Goal: Task Accomplishment & Management: Use online tool/utility

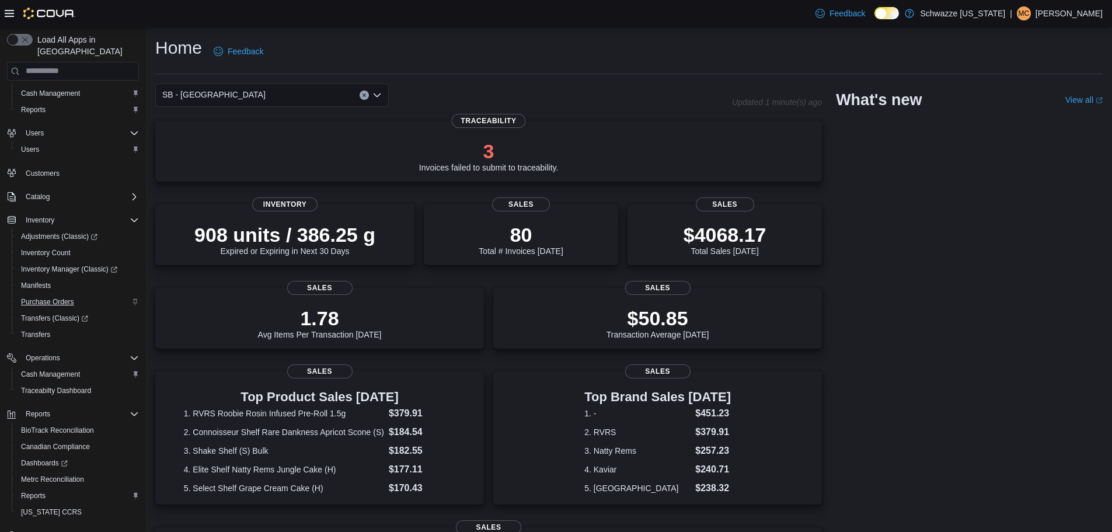
scroll to position [54, 0]
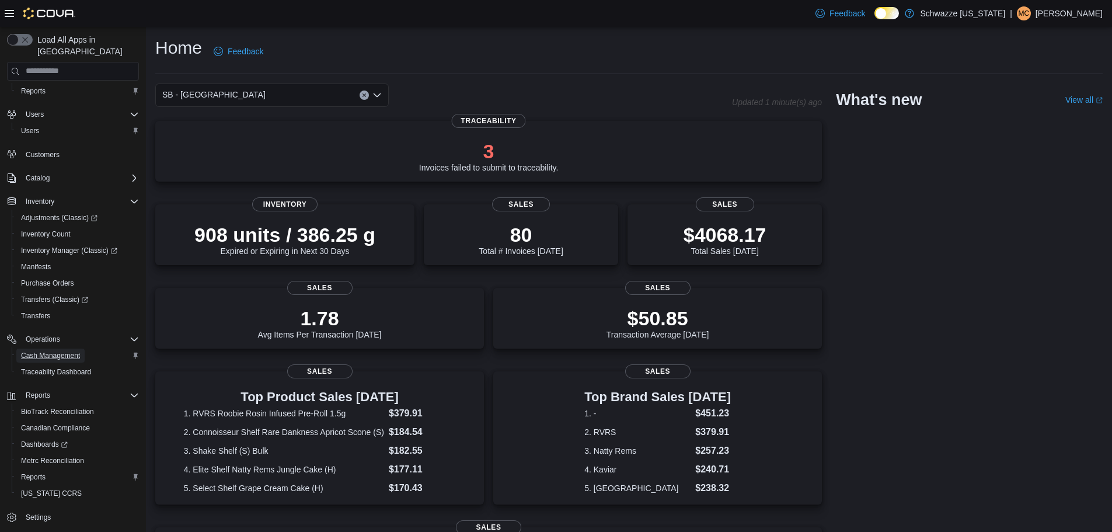
click at [61, 351] on span "Cash Management" at bounding box center [50, 355] width 59 height 9
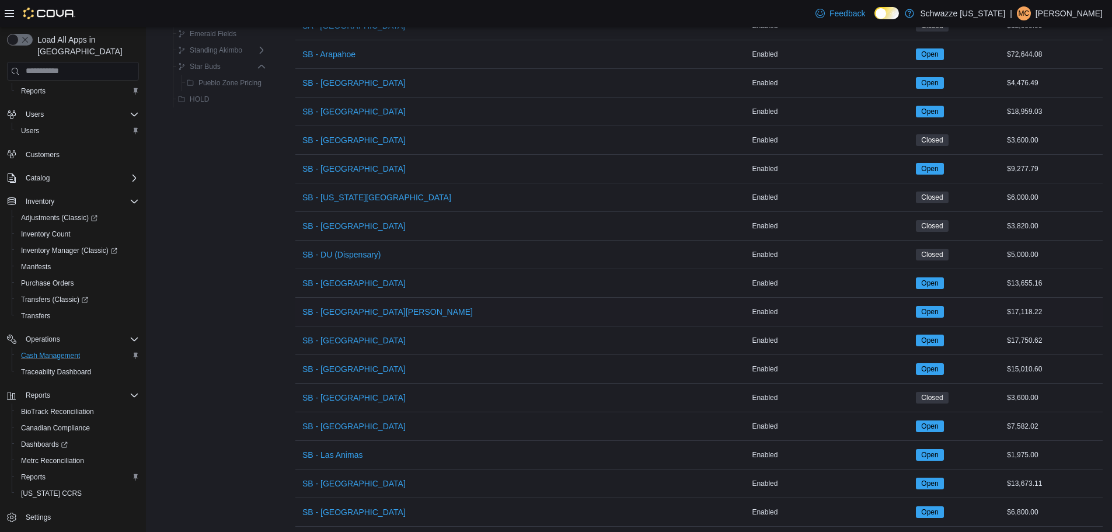
scroll to position [328, 0]
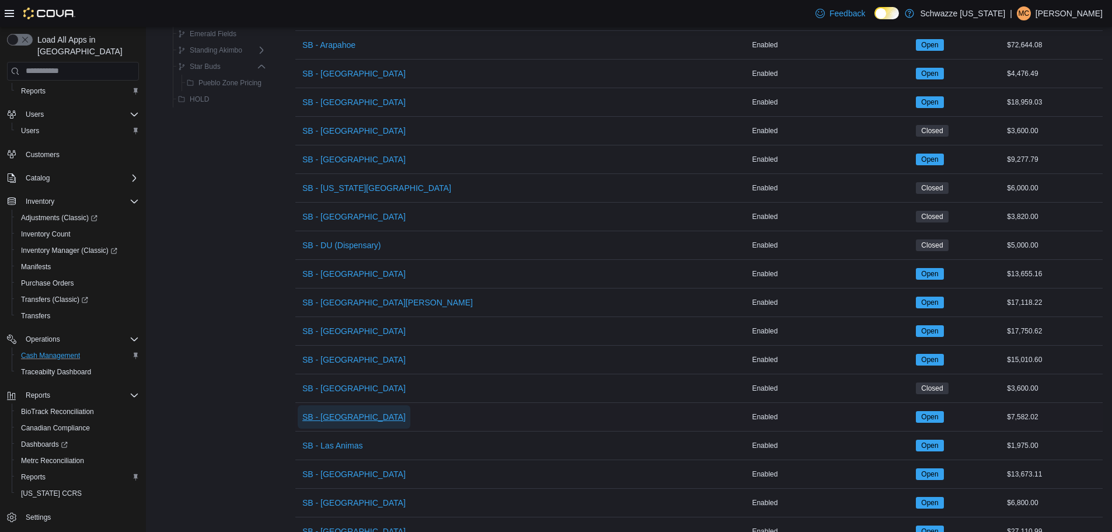
click at [337, 420] on span "SB - [GEOGRAPHIC_DATA]" at bounding box center [353, 417] width 103 height 12
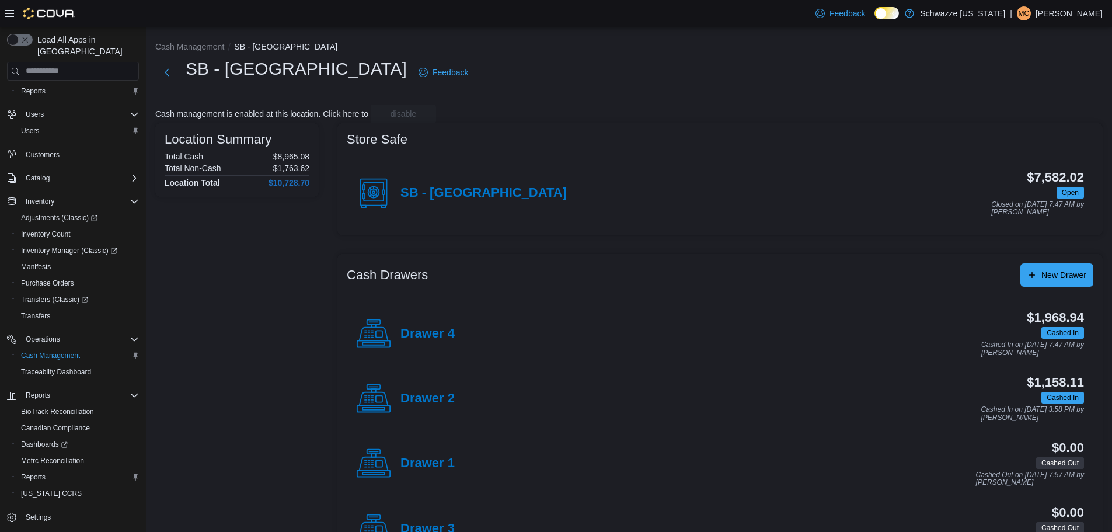
scroll to position [48, 0]
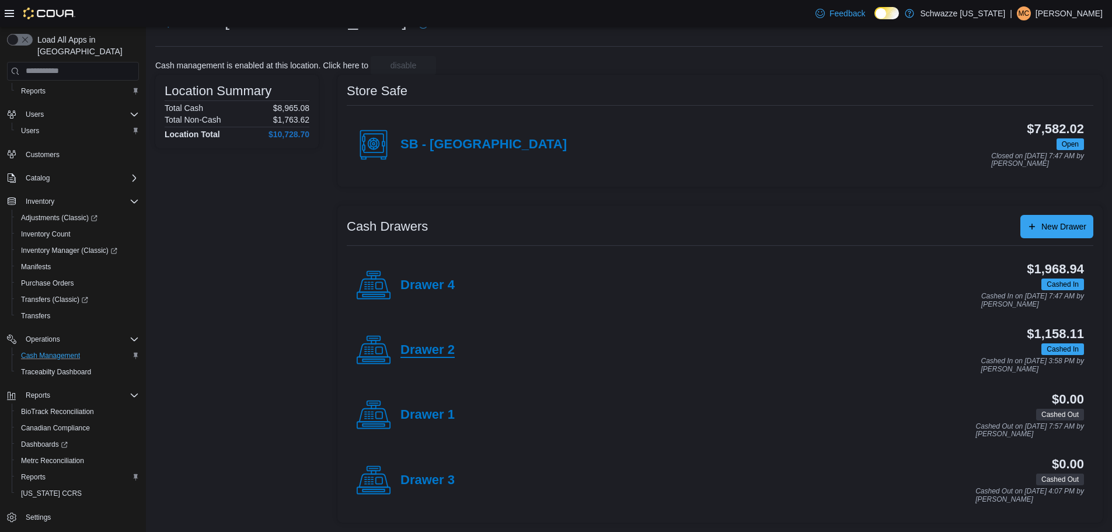
click at [413, 348] on h4 "Drawer 2" at bounding box center [428, 350] width 54 height 15
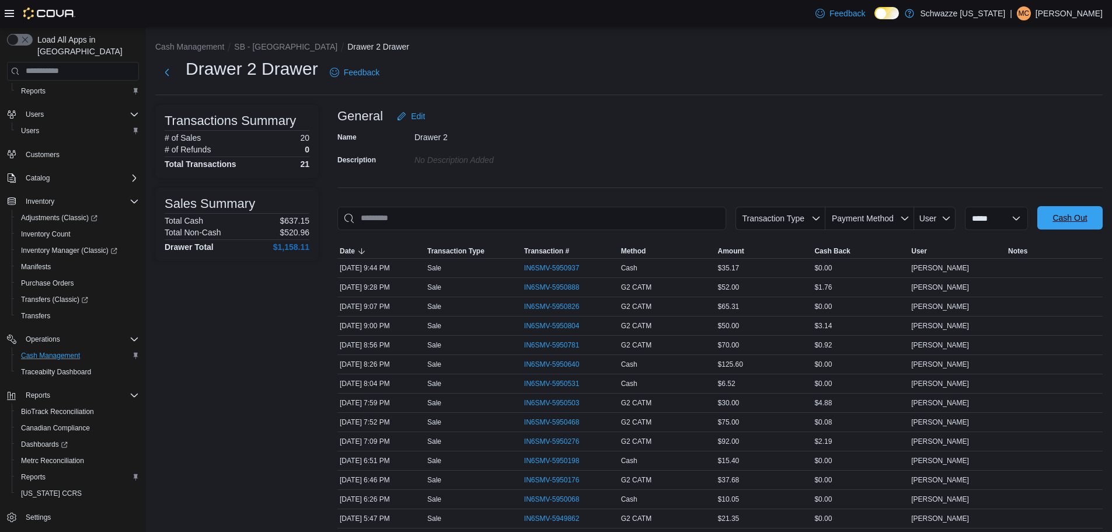
click at [1064, 212] on span "Cash Out" at bounding box center [1070, 217] width 51 height 23
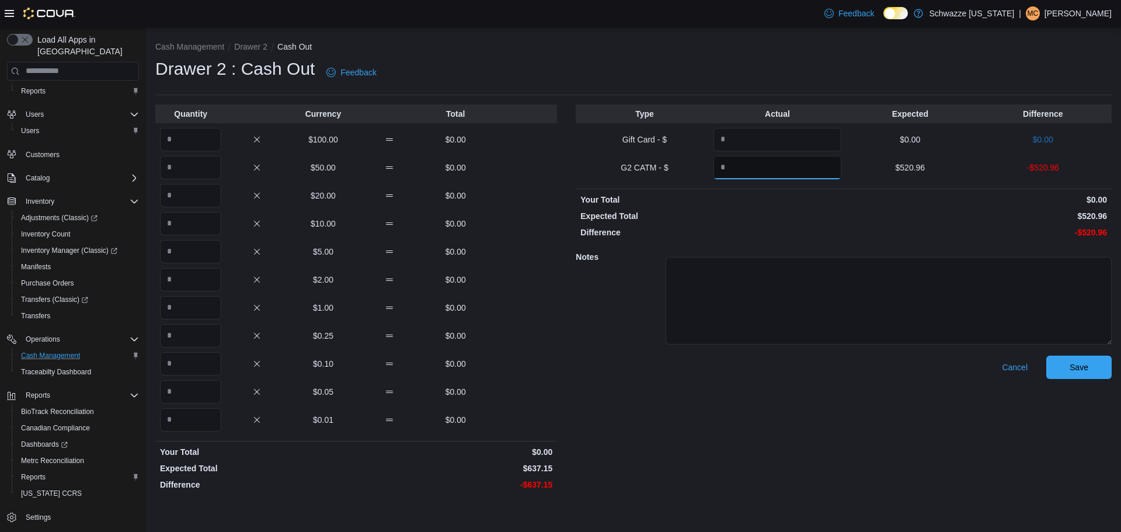
click at [753, 162] on input "Quantity" at bounding box center [778, 167] width 128 height 23
click at [210, 169] on input "Quantity" at bounding box center [190, 167] width 61 height 23
type input "*"
click at [187, 190] on input "Quantity" at bounding box center [190, 195] width 61 height 23
type input "**"
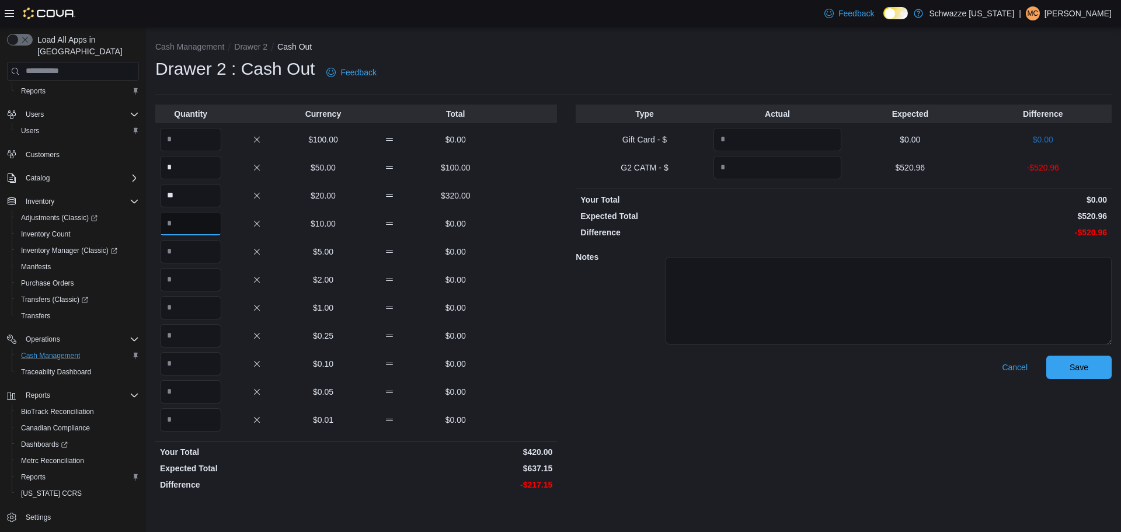
click at [184, 223] on input "Quantity" at bounding box center [190, 223] width 61 height 23
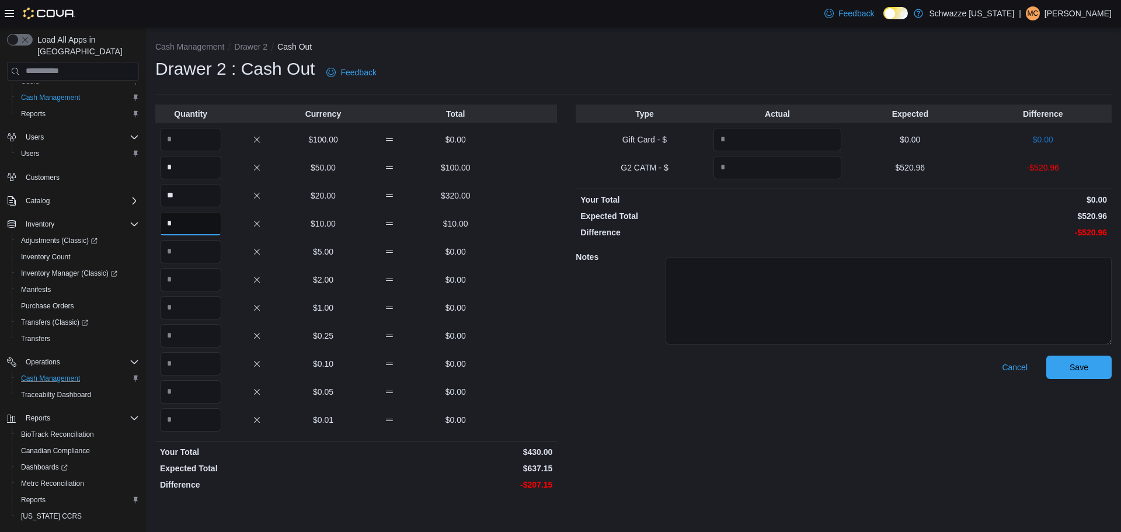
scroll to position [54, 0]
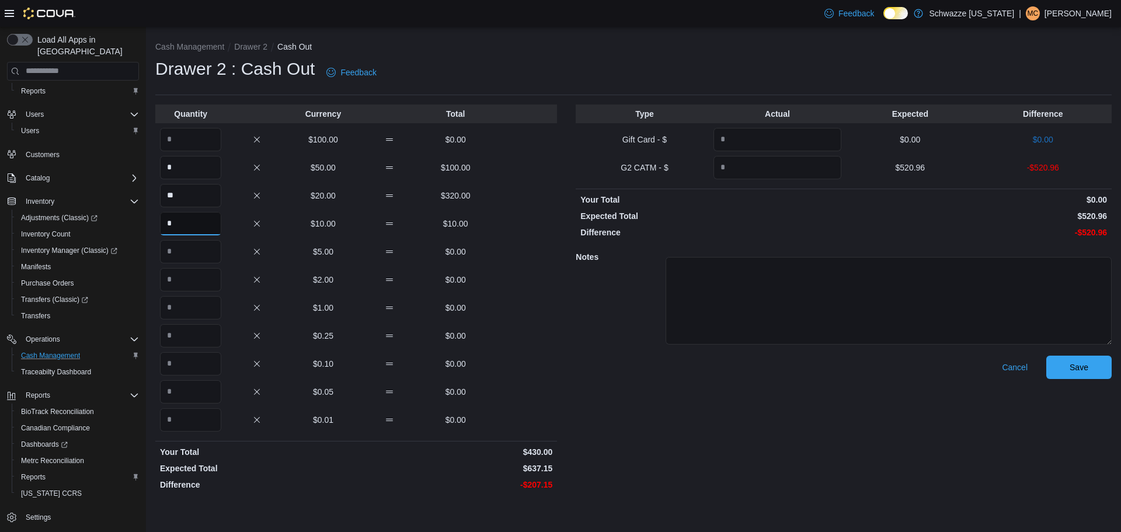
type input "*"
click at [173, 255] on input "Quantity" at bounding box center [190, 251] width 61 height 23
type input "*"
click at [193, 320] on div "Quantity Currency Total $100.00 $0.00 * $50.00 $100.00 ** $20.00 $320.00 * $10.…" at bounding box center [356, 300] width 402 height 391
click at [199, 311] on input "Quantity" at bounding box center [190, 307] width 61 height 23
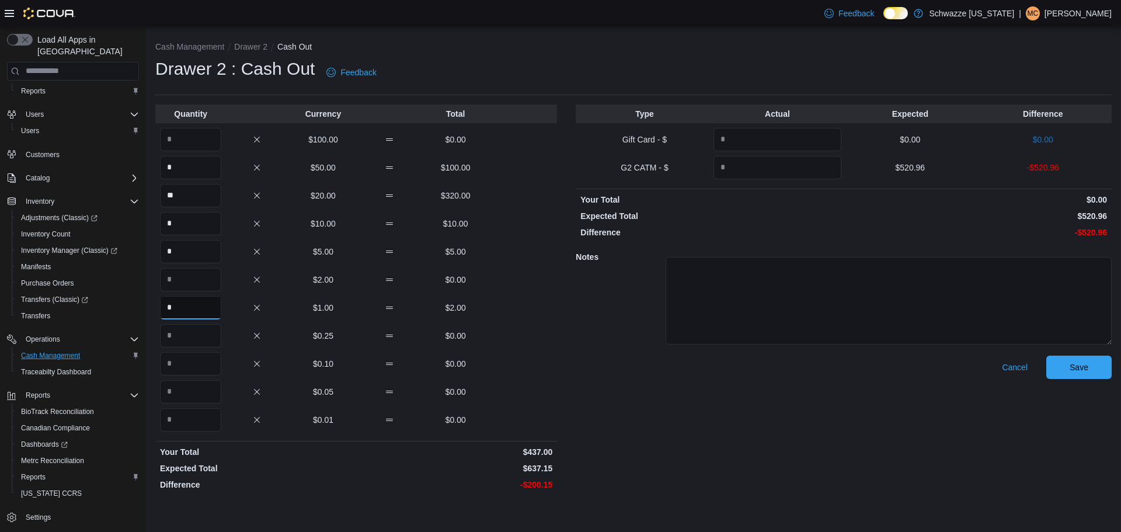
type input "*"
click at [312, 360] on p "$0.10" at bounding box center [323, 364] width 61 height 12
click at [204, 401] on input "Quantity" at bounding box center [190, 391] width 61 height 23
type input "*"
click at [794, 179] on div "Type Actual Expected Difference Gift Card - $ $0.00 $0.00 G2 CATM - $ $520.96 -…" at bounding box center [844, 300] width 536 height 391
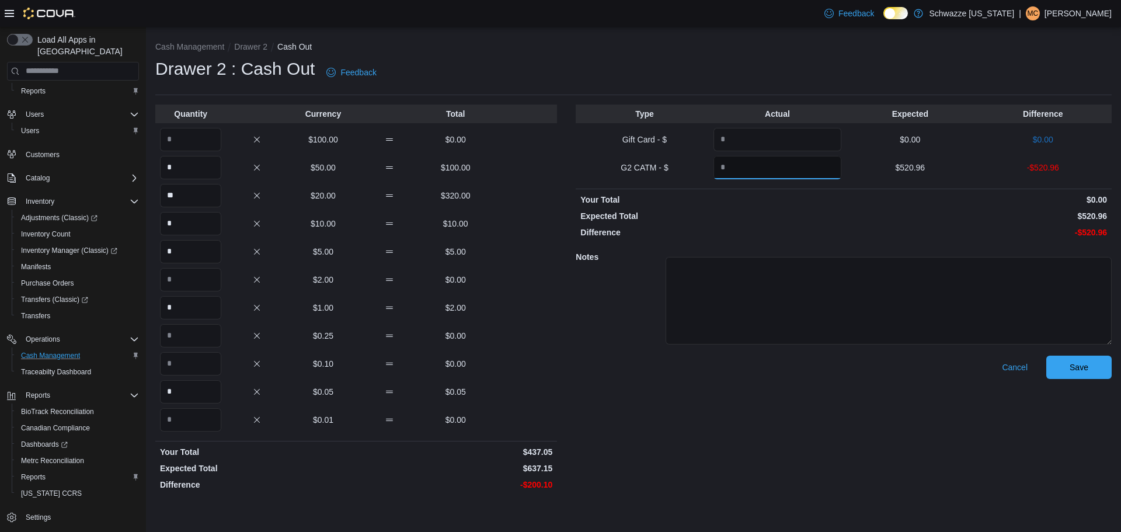
click at [792, 172] on input "Quantity" at bounding box center [778, 167] width 128 height 23
click at [212, 138] on input "Quantity" at bounding box center [190, 139] width 61 height 23
type input "*"
click at [811, 175] on input "Quantity" at bounding box center [778, 167] width 128 height 23
type input "******"
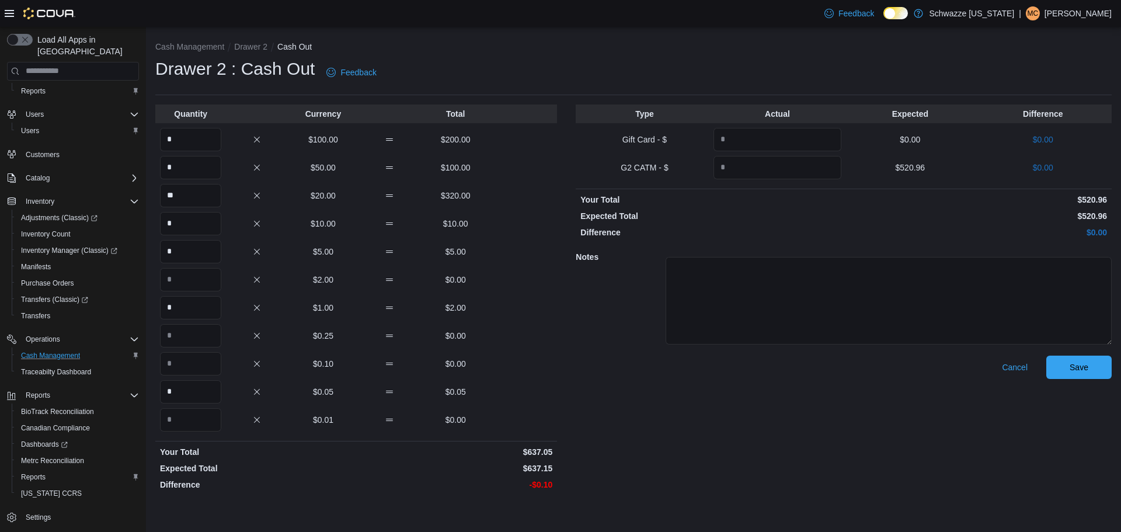
click at [1059, 235] on p "$0.00" at bounding box center [976, 233] width 261 height 12
click at [1086, 368] on span "Save" at bounding box center [1079, 367] width 19 height 12
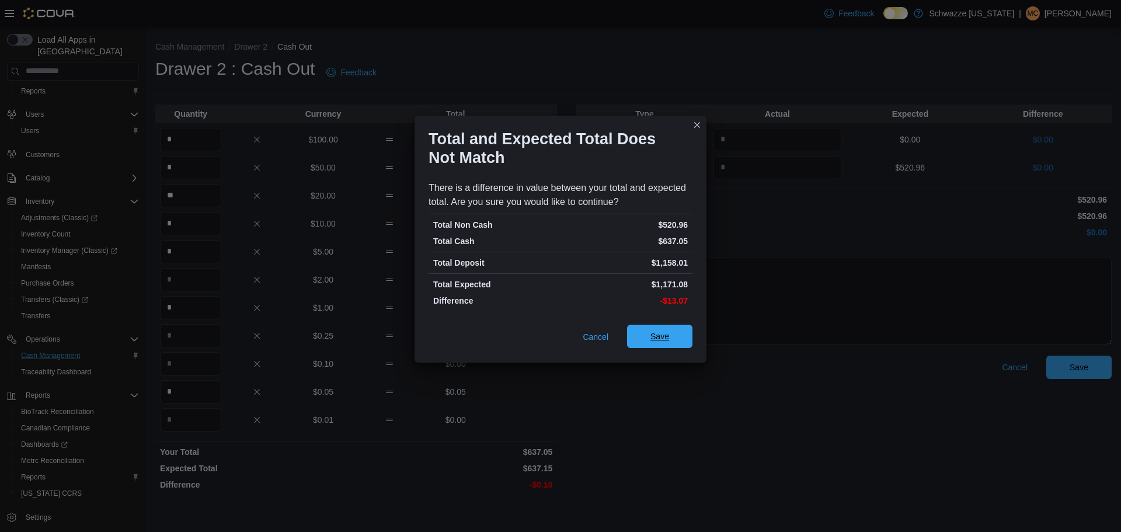
click at [657, 342] on span "Save" at bounding box center [659, 336] width 19 height 12
